Goal: Complete application form

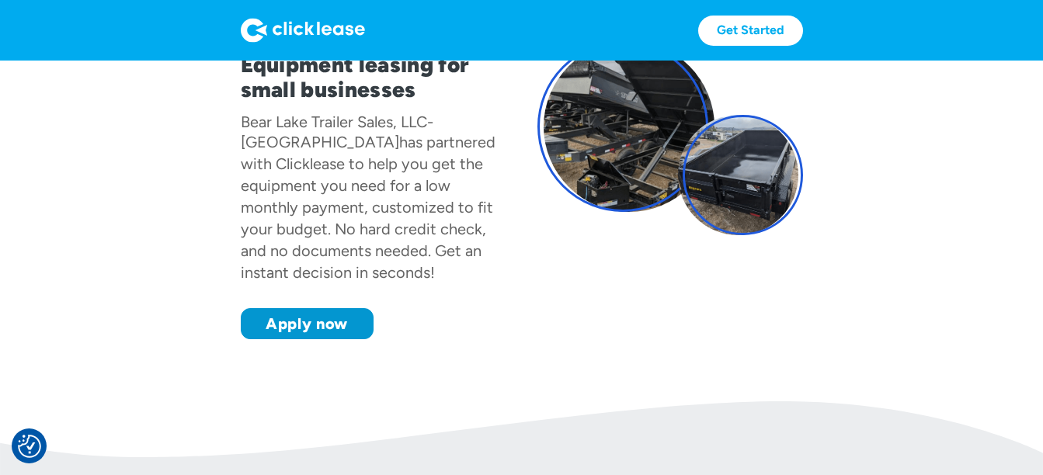
scroll to position [155, 0]
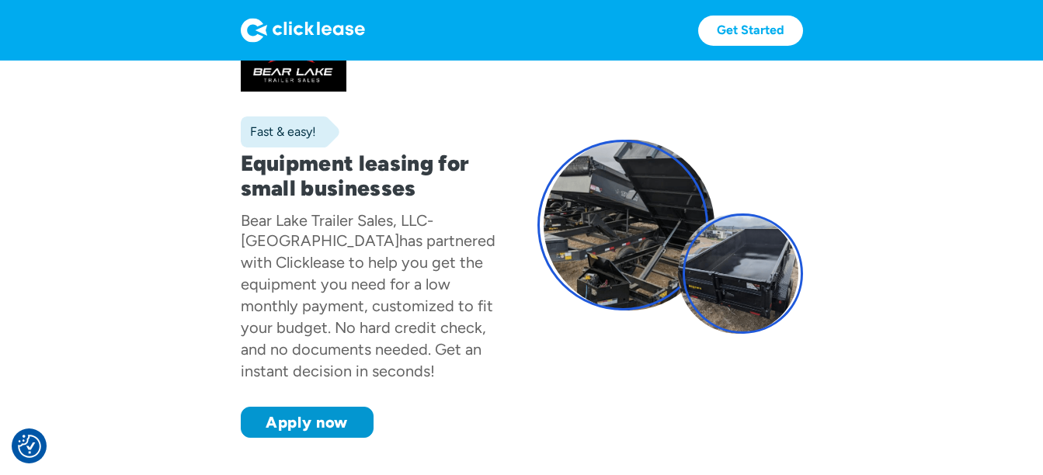
scroll to position [155, 0]
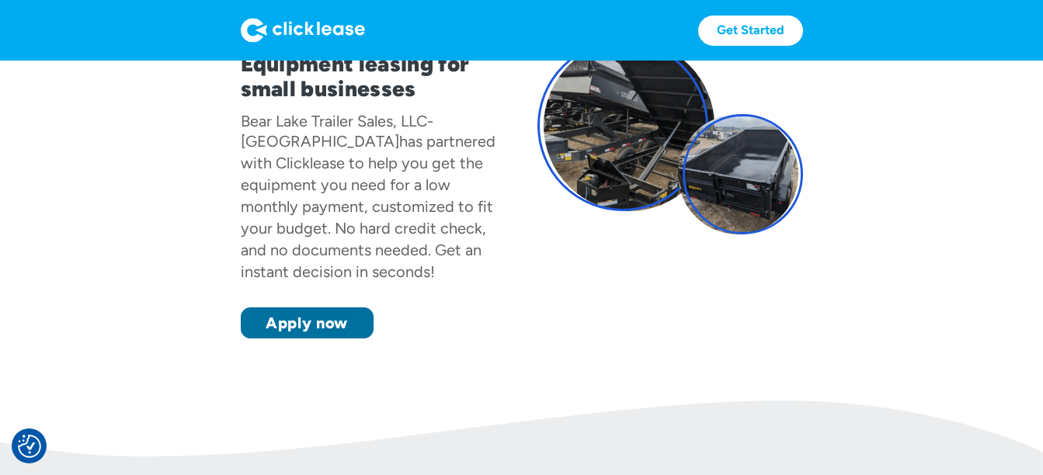
click at [333, 307] on link "Apply now" at bounding box center [307, 322] width 133 height 31
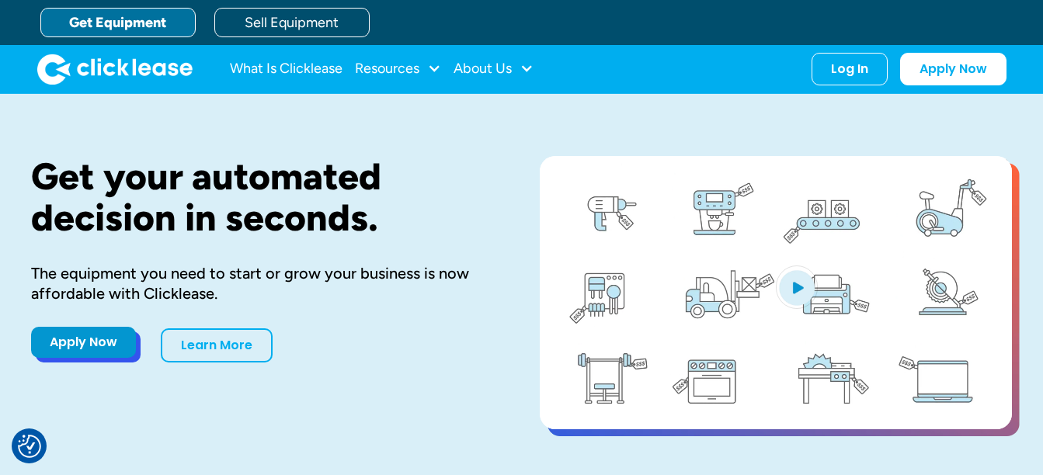
click at [87, 337] on link "Apply Now" at bounding box center [83, 342] width 105 height 31
